Goal: Task Accomplishment & Management: Use online tool/utility

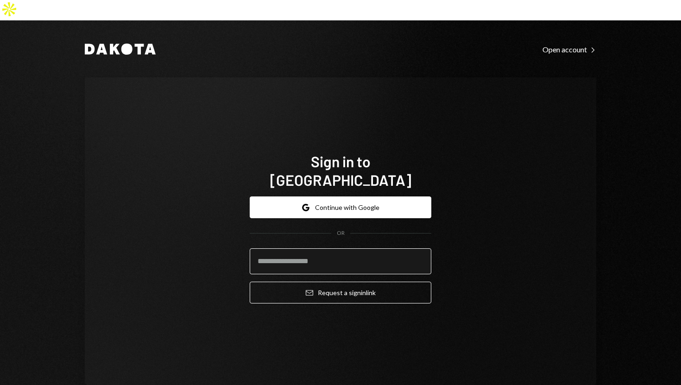
click at [303, 248] on input "email" at bounding box center [341, 261] width 182 height 26
type input "**********"
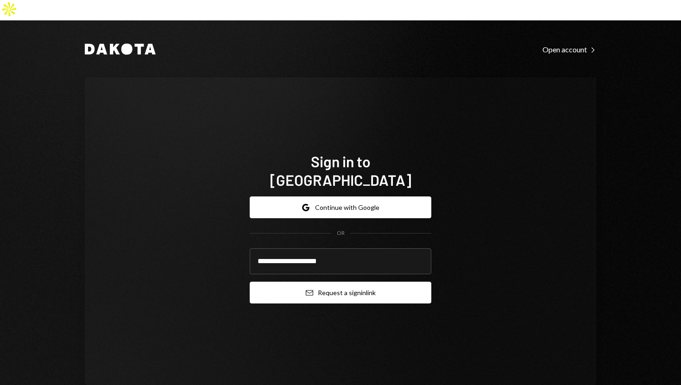
click at [267, 282] on button "Email Request a sign in link" at bounding box center [341, 293] width 182 height 22
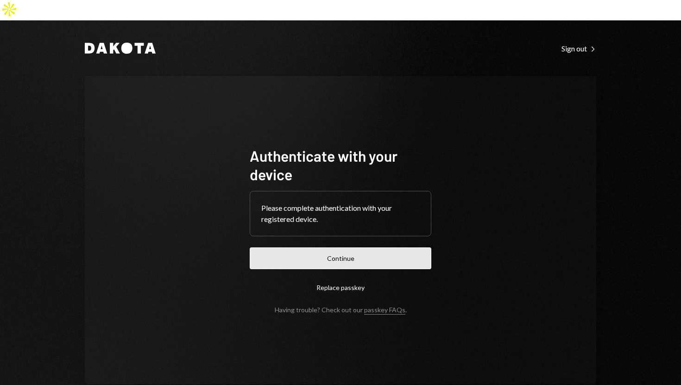
click at [326, 248] on button "Continue" at bounding box center [341, 259] width 182 height 22
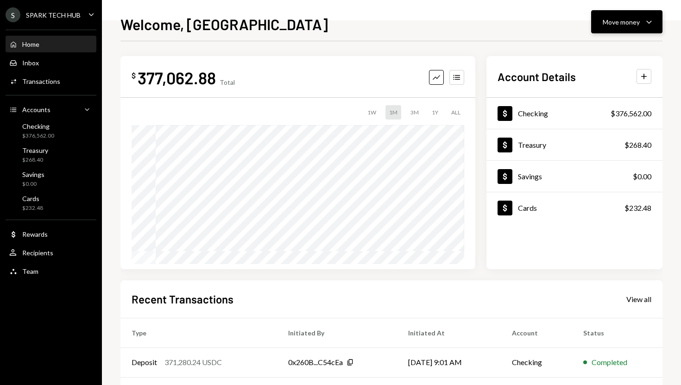
click at [611, 24] on div "Move money" at bounding box center [621, 22] width 37 height 10
click at [616, 47] on div "Send" at bounding box center [620, 50] width 68 height 10
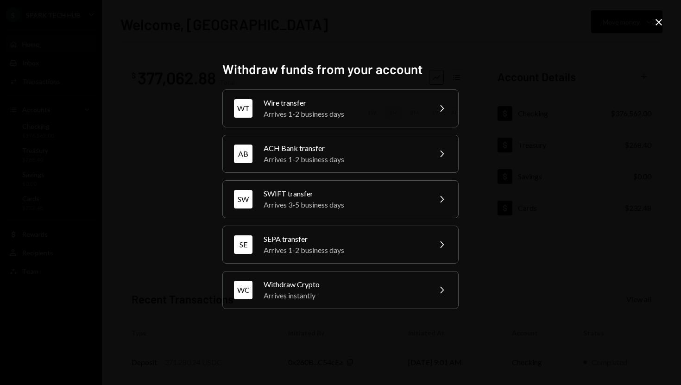
click at [659, 25] on icon "Close" at bounding box center [659, 22] width 11 height 11
